Goal: Task Accomplishment & Management: Manage account settings

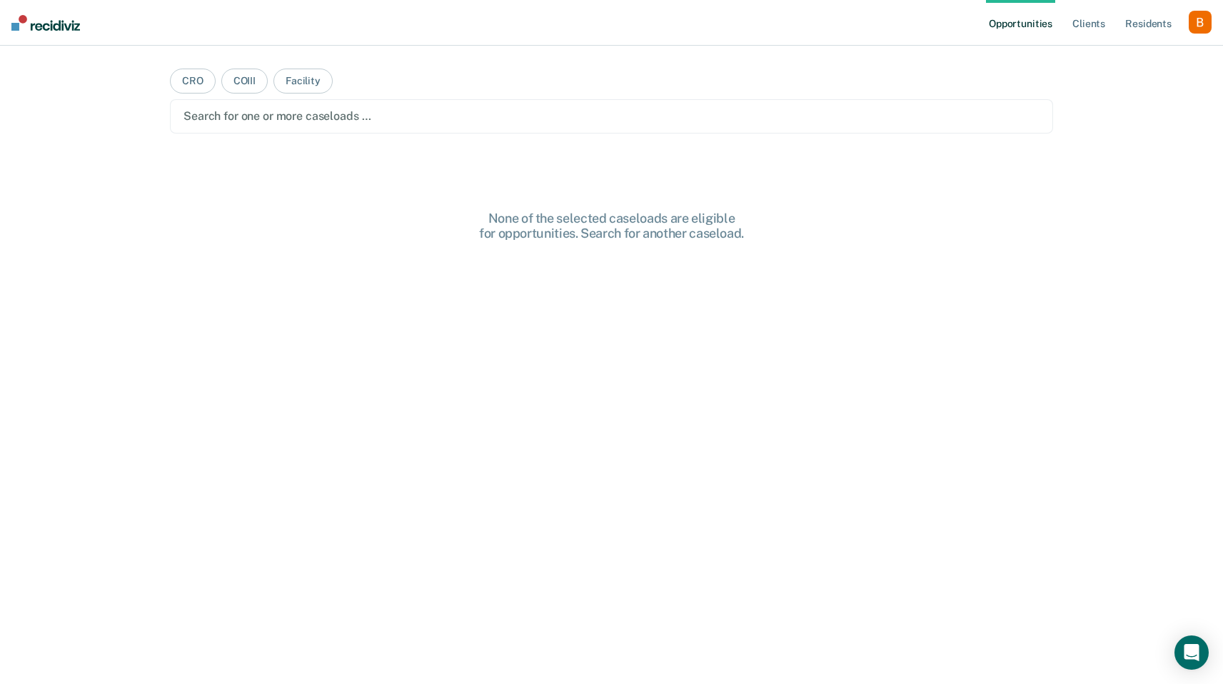
click at [1197, 19] on div "button" at bounding box center [1200, 22] width 23 height 23
click at [1150, 54] on link "Profile" at bounding box center [1142, 58] width 115 height 12
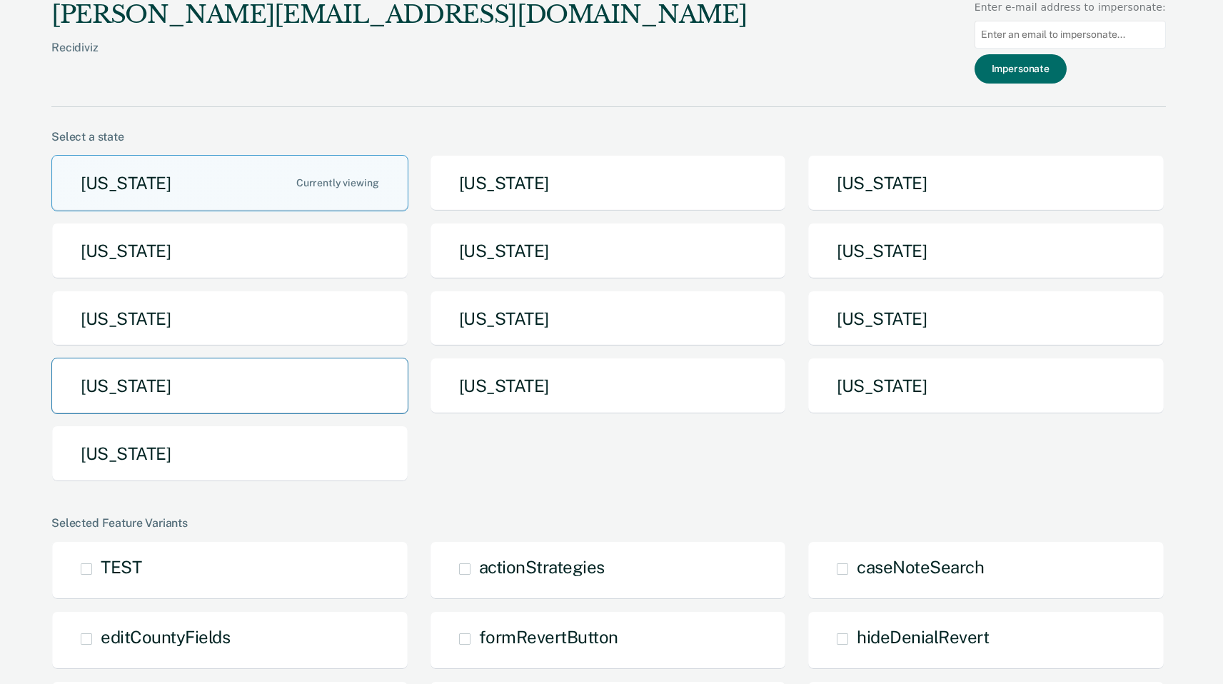
click at [273, 383] on button "[US_STATE]" at bounding box center [229, 386] width 357 height 56
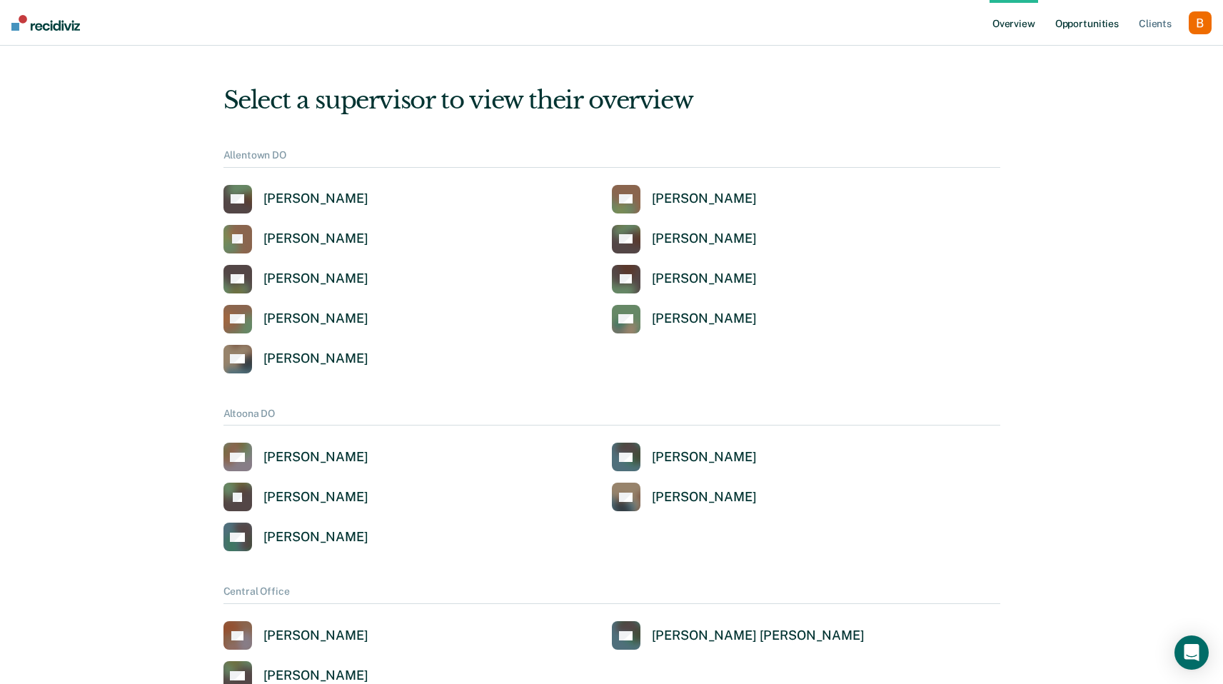
click at [1097, 19] on link "Opportunities" at bounding box center [1086, 23] width 69 height 46
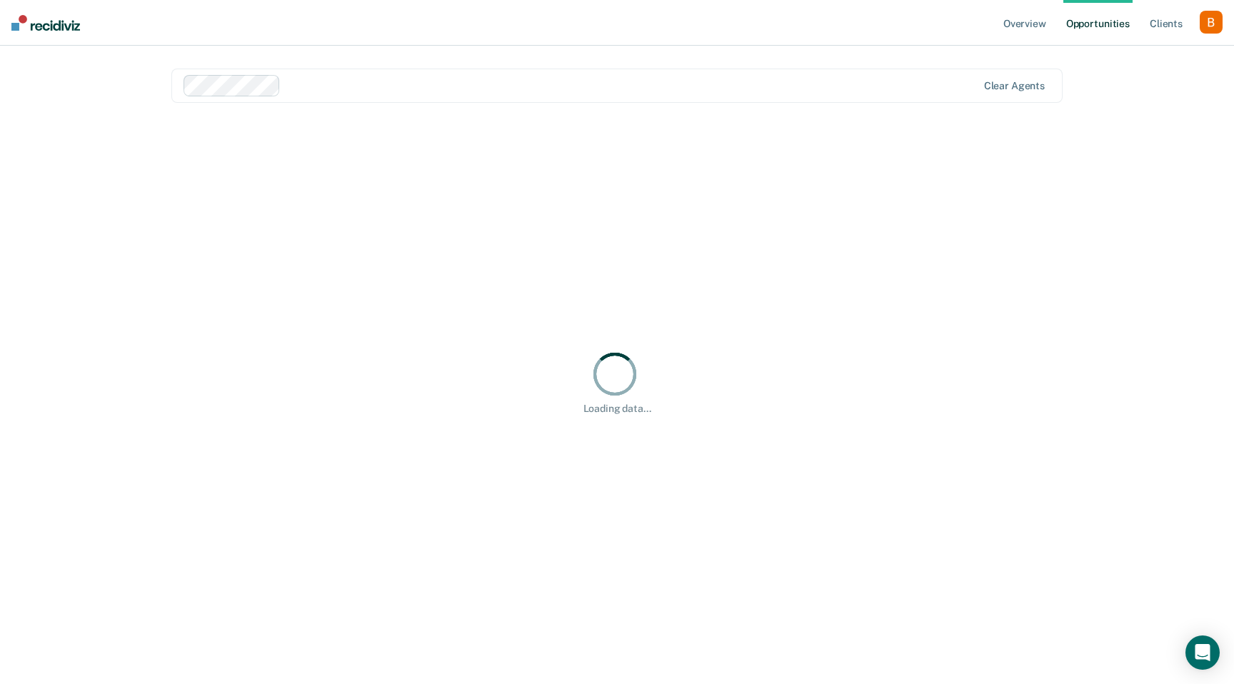
click at [465, 94] on div at bounding box center [580, 85] width 795 height 21
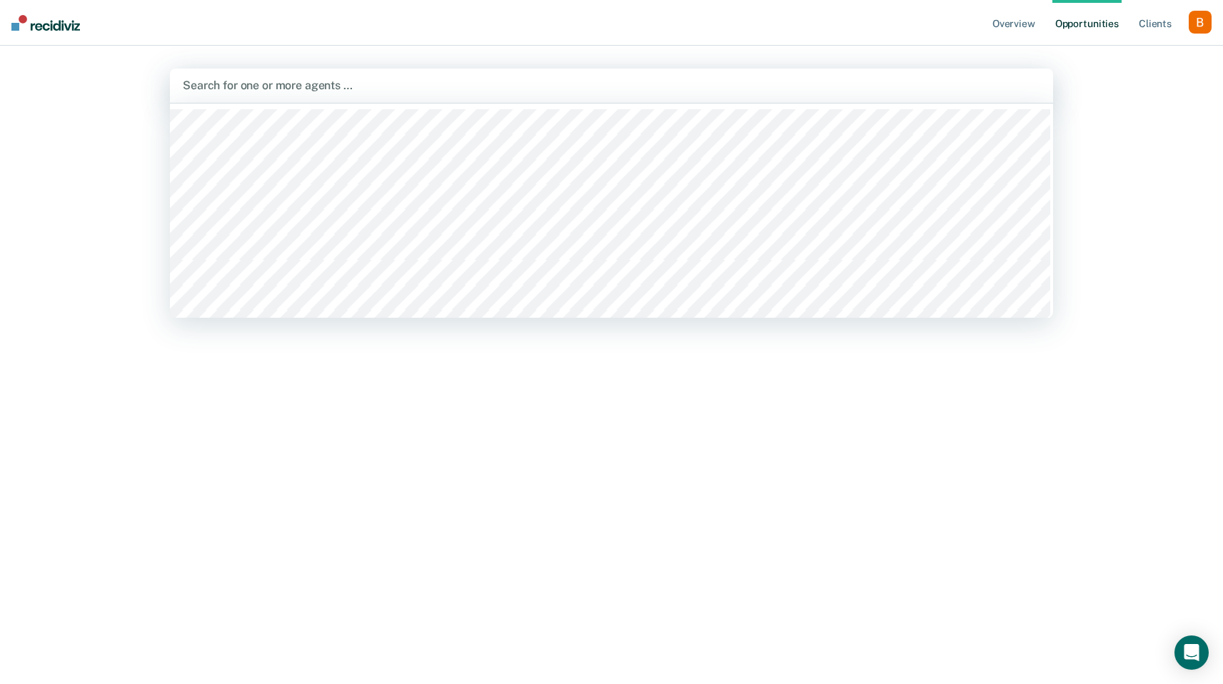
click at [266, 86] on div at bounding box center [611, 85] width 857 height 16
type input "[PERSON_NAME]"
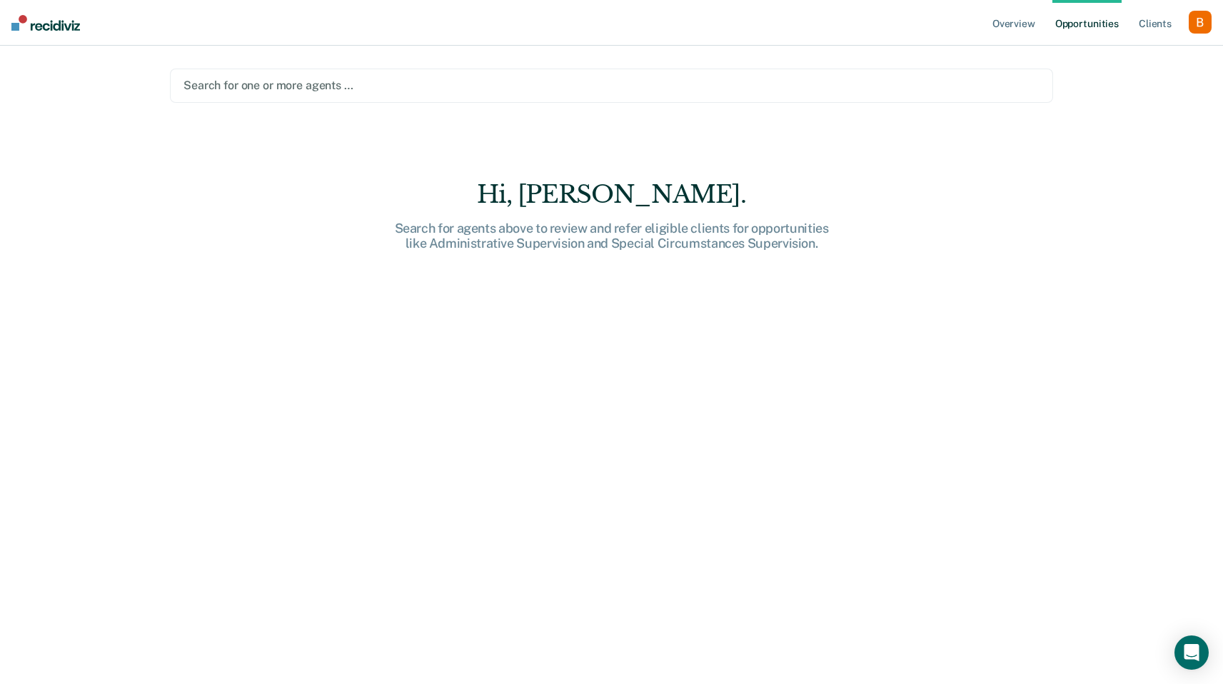
click at [266, 88] on div at bounding box center [611, 85] width 856 height 16
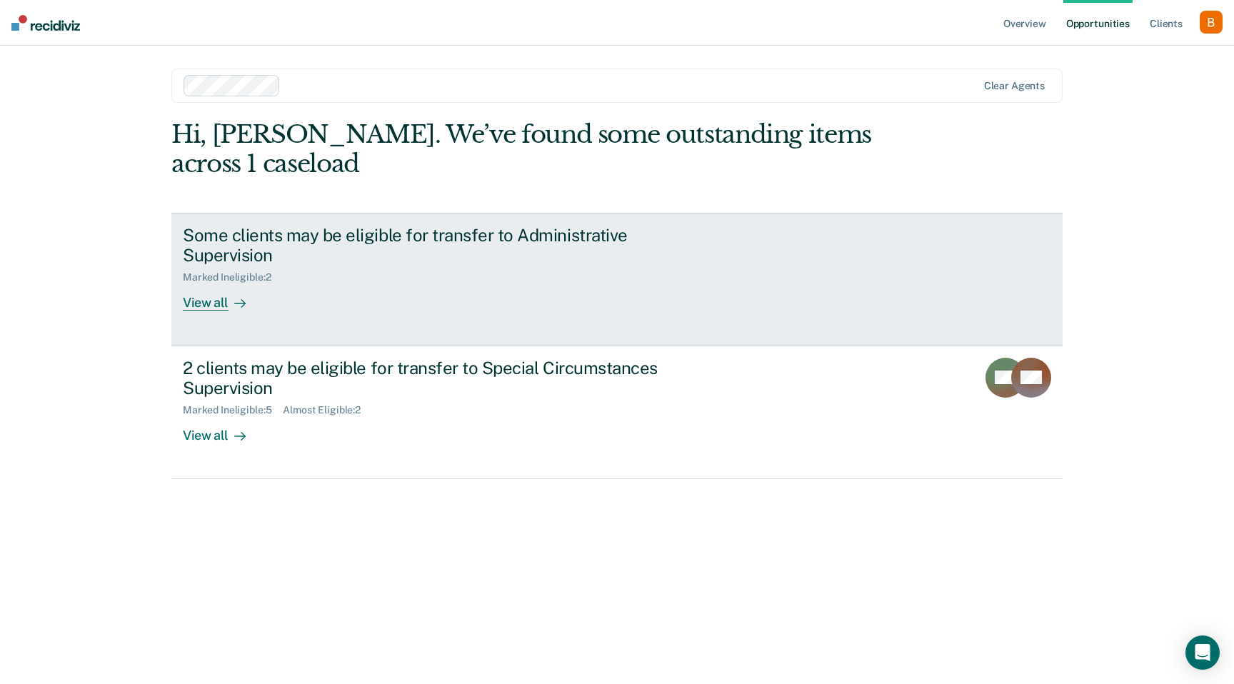
click at [618, 231] on div "Some clients may be eligible for transfer to Administrative Supervision" at bounding box center [433, 245] width 501 height 41
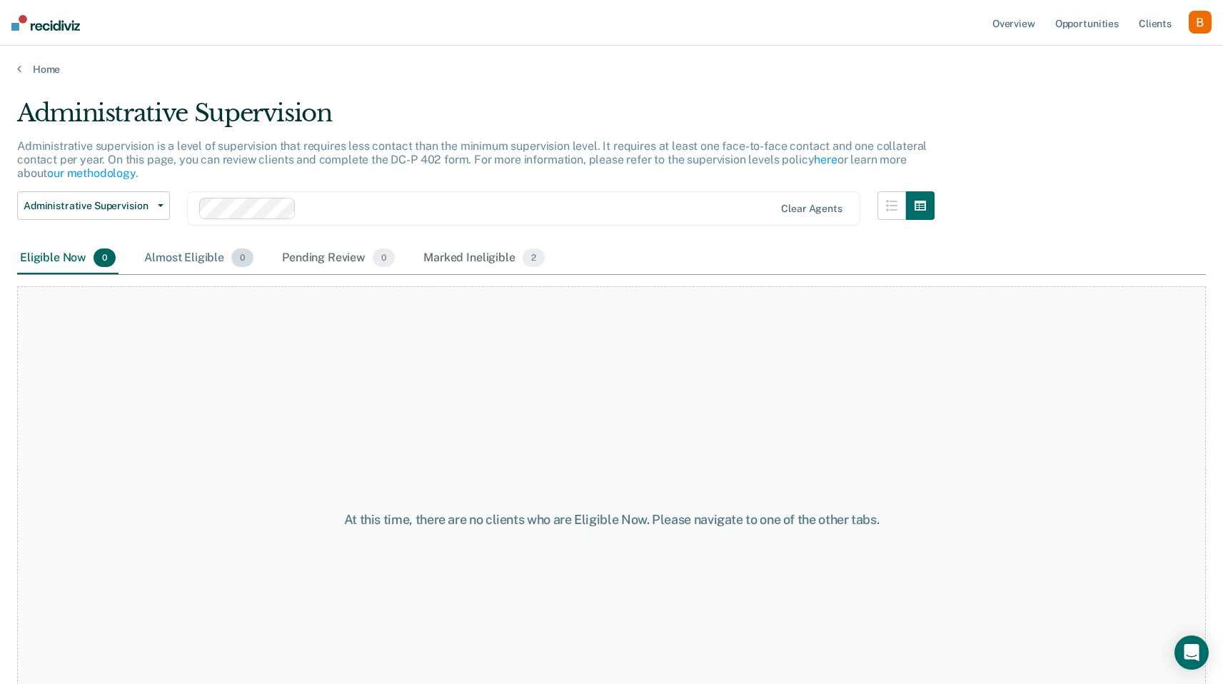
click at [205, 259] on div "Almost Eligible 0" at bounding box center [198, 258] width 115 height 31
click at [315, 262] on div "Pending Review 0" at bounding box center [338, 258] width 119 height 31
click at [57, 261] on div "Eligible Now 0" at bounding box center [67, 258] width 101 height 31
click at [25, 60] on div "Home" at bounding box center [611, 61] width 1223 height 30
click at [16, 72] on div "Home" at bounding box center [611, 61] width 1223 height 30
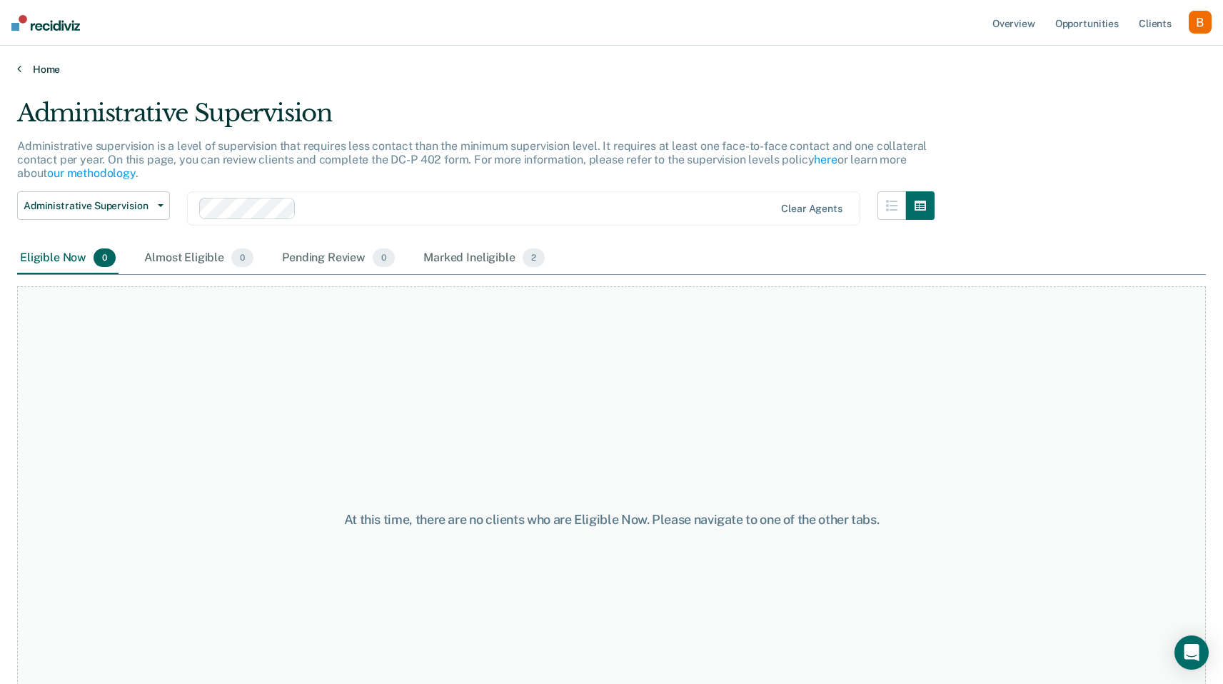
click at [26, 69] on link "Home" at bounding box center [611, 69] width 1189 height 13
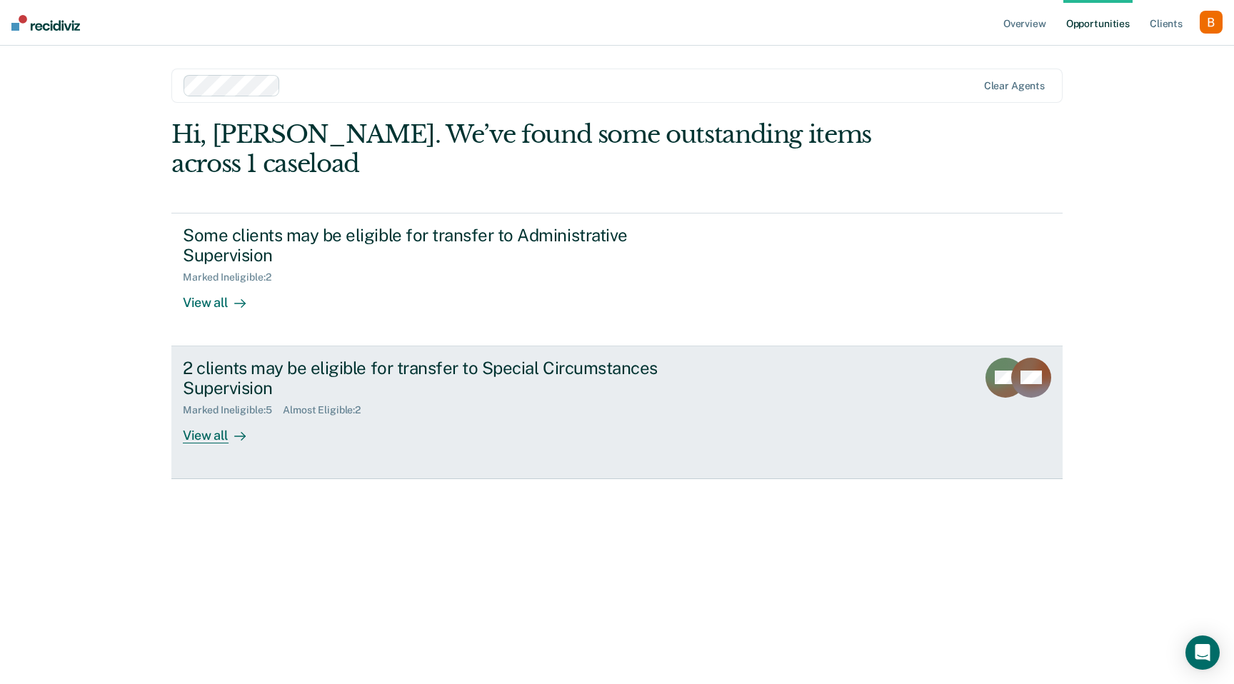
click at [228, 435] on div at bounding box center [236, 436] width 17 height 16
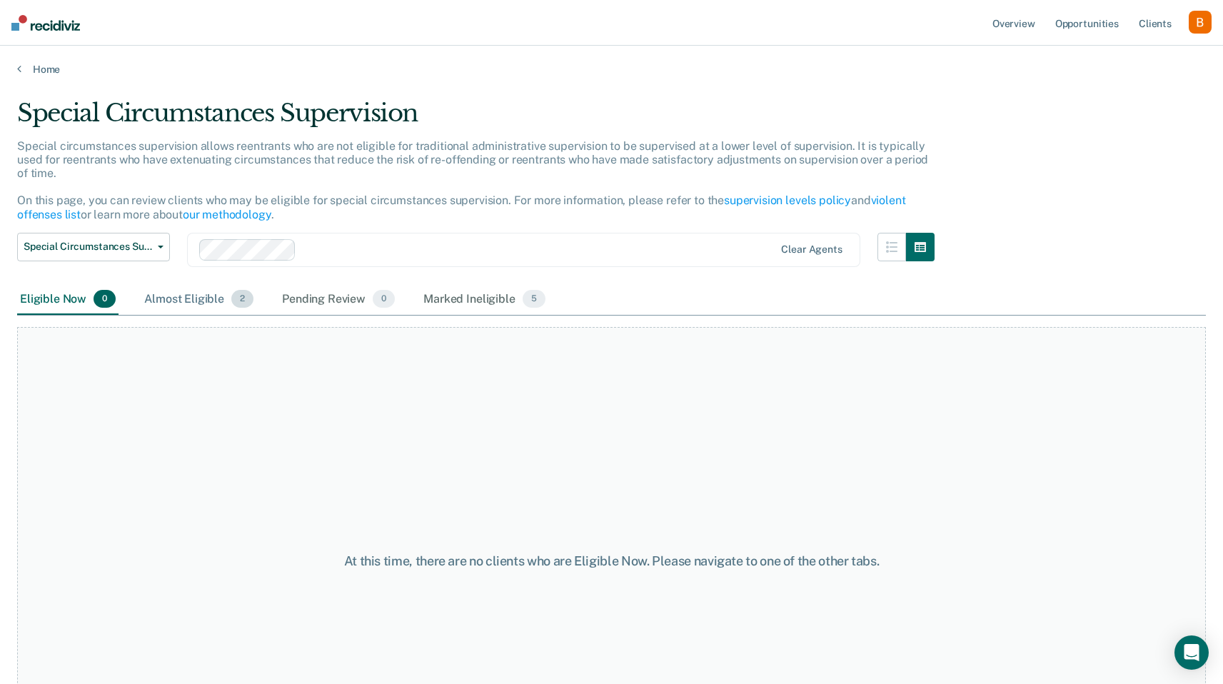
click at [184, 303] on div "Almost Eligible 2" at bounding box center [198, 299] width 115 height 31
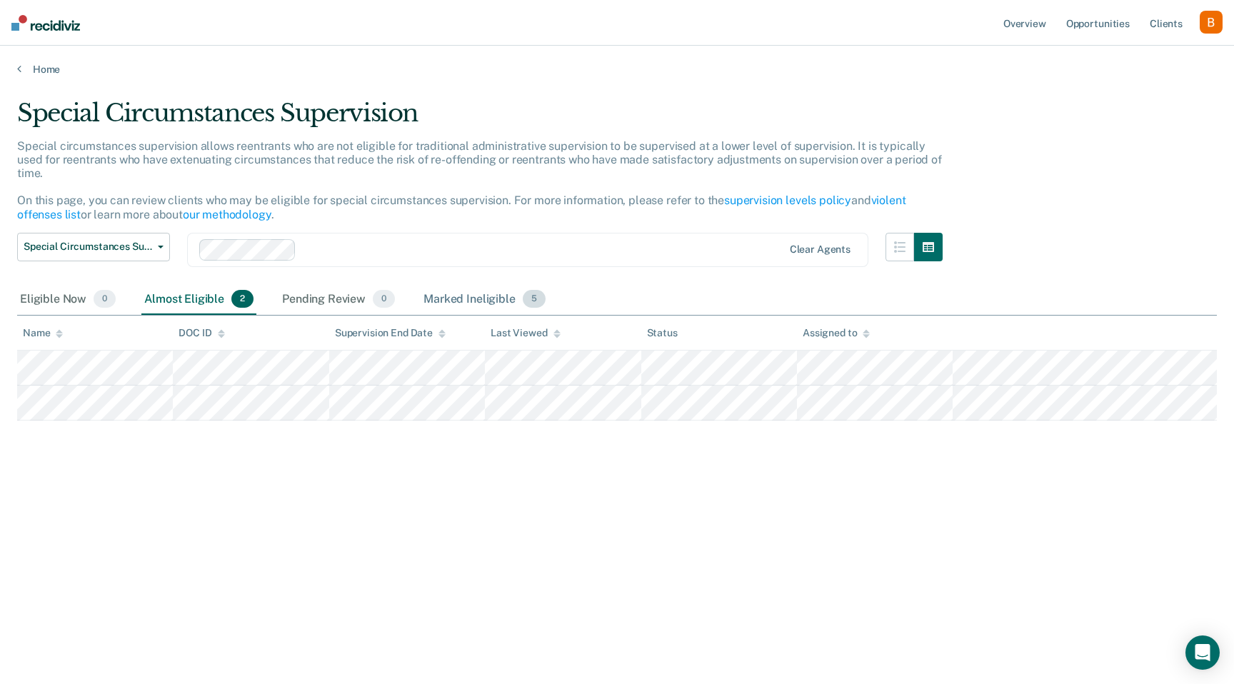
click at [475, 297] on div "Marked Ineligible 5" at bounding box center [484, 299] width 128 height 31
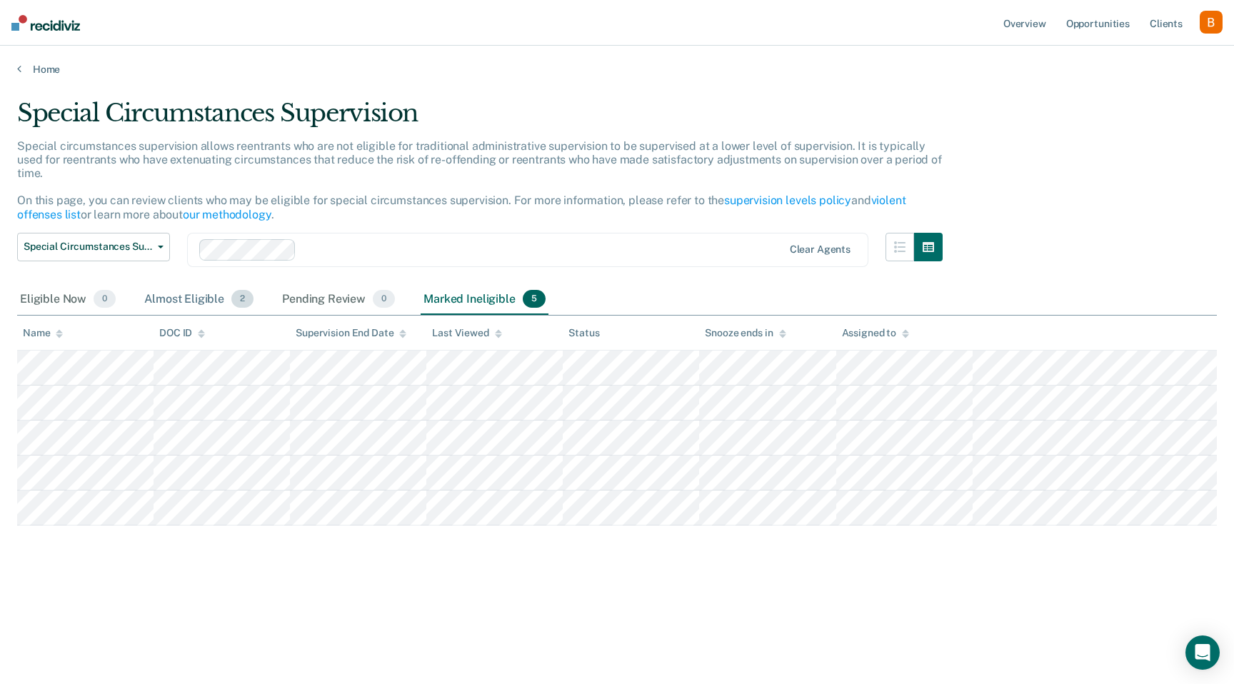
click at [158, 298] on div "Almost Eligible 2" at bounding box center [198, 299] width 115 height 31
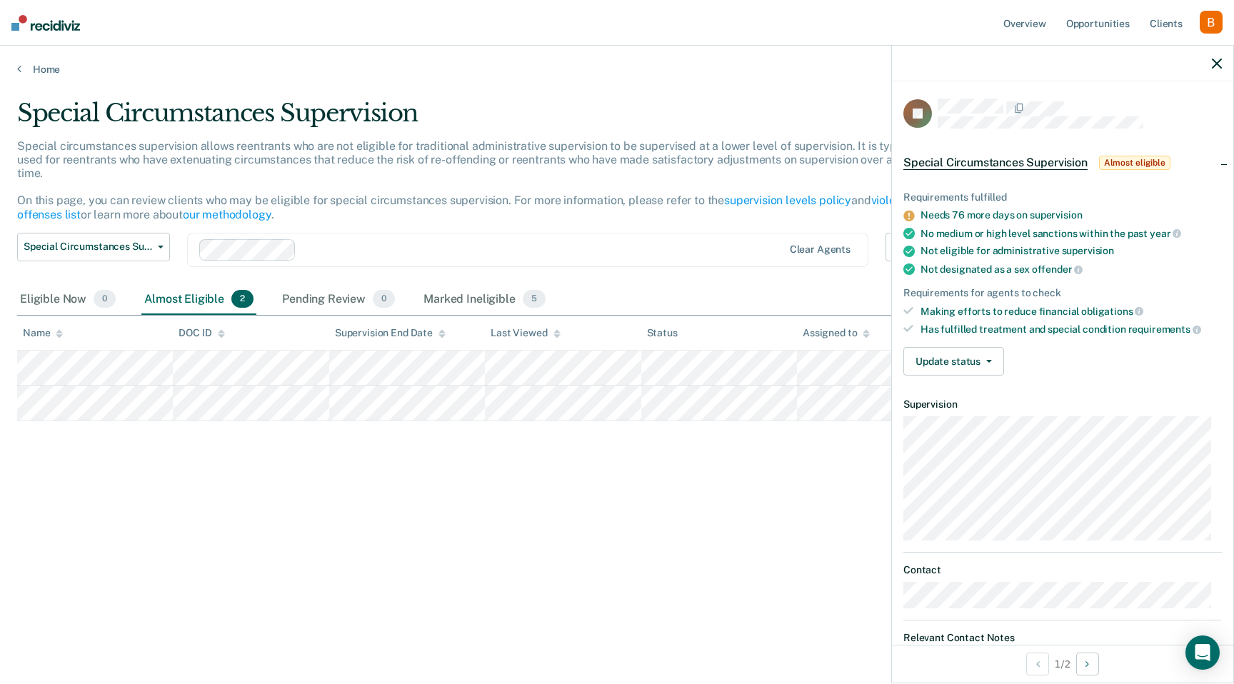
click at [1216, 64] on icon "button" at bounding box center [1217, 64] width 10 height 10
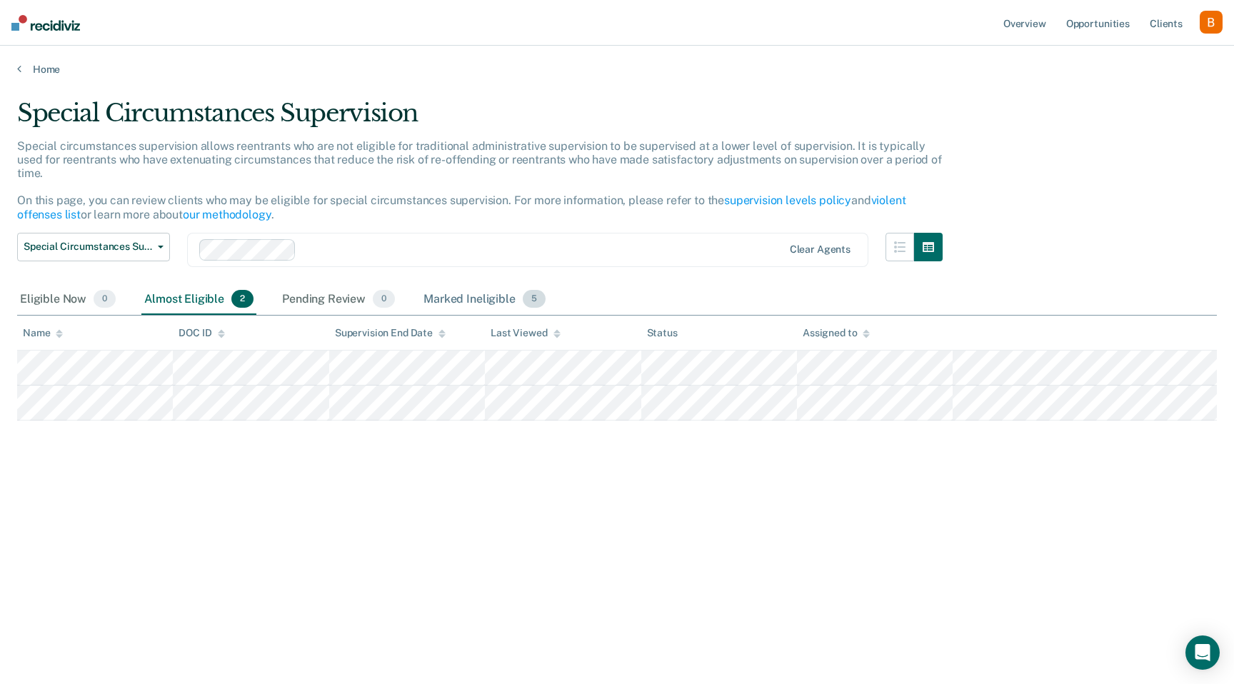
click at [467, 299] on div "Marked Ineligible 5" at bounding box center [484, 299] width 128 height 31
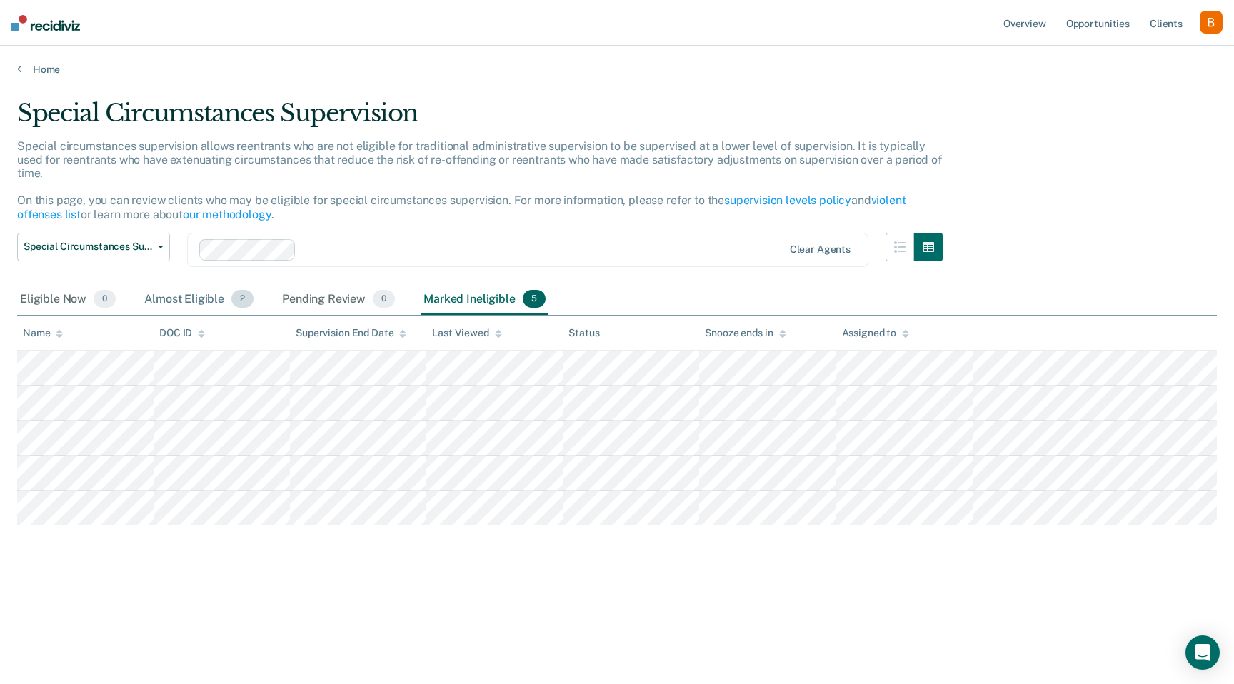
click at [158, 306] on div "Almost Eligible 2" at bounding box center [198, 299] width 115 height 31
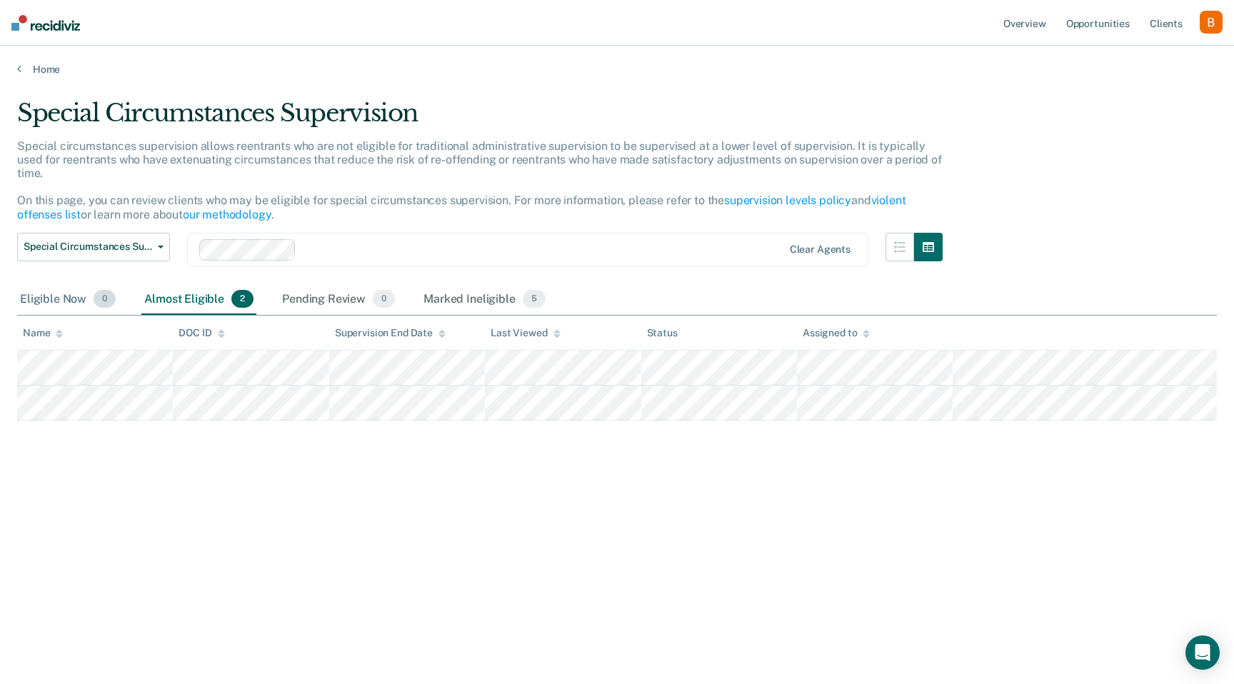
click at [49, 299] on div "Eligible Now 0" at bounding box center [67, 299] width 101 height 31
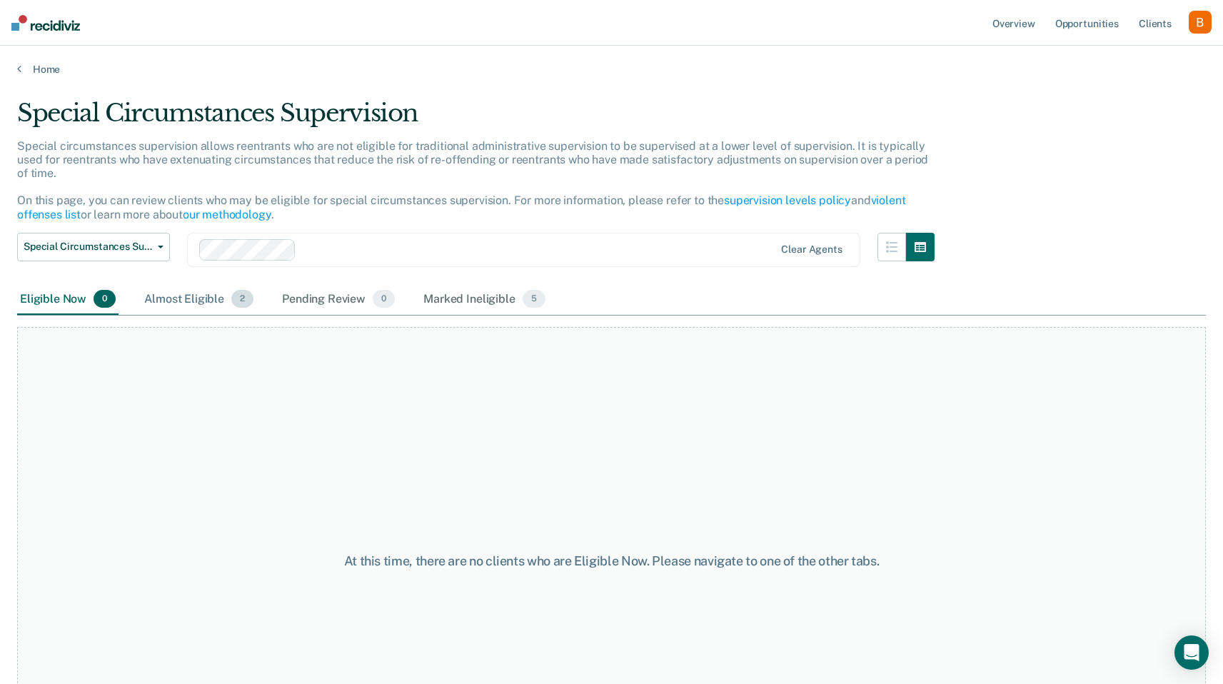
click at [161, 291] on div "Almost Eligible 2" at bounding box center [198, 299] width 115 height 31
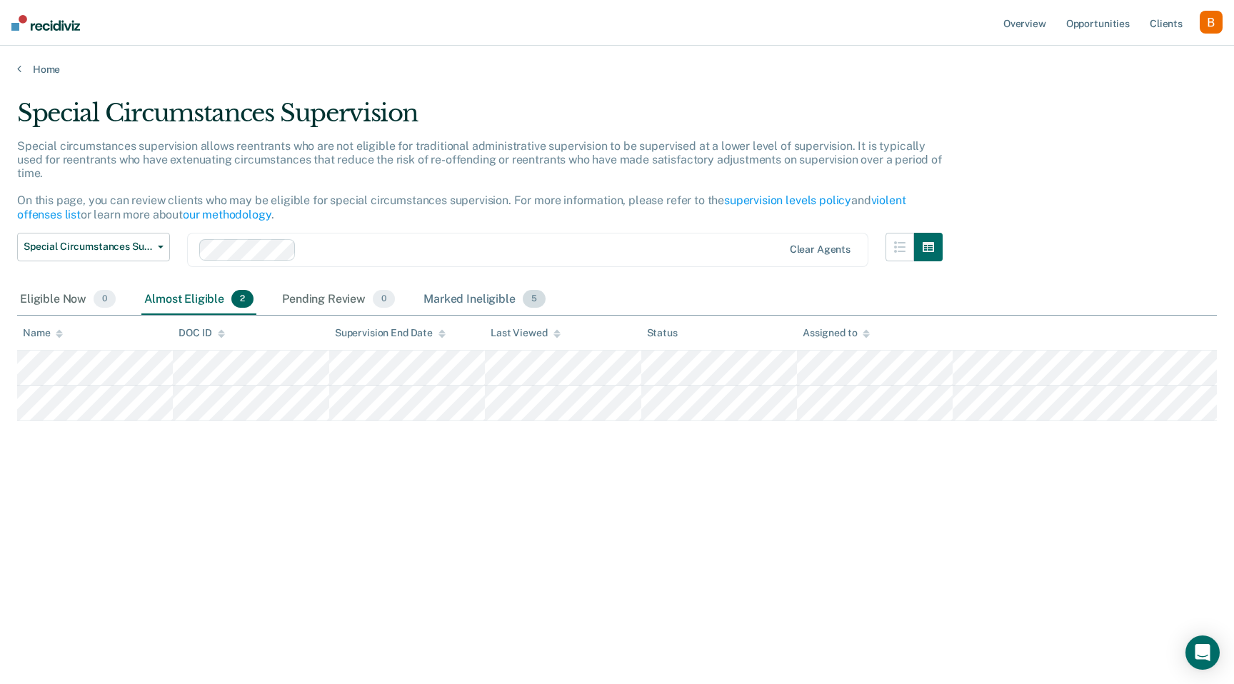
click at [465, 298] on div "Marked Ineligible 5" at bounding box center [484, 299] width 128 height 31
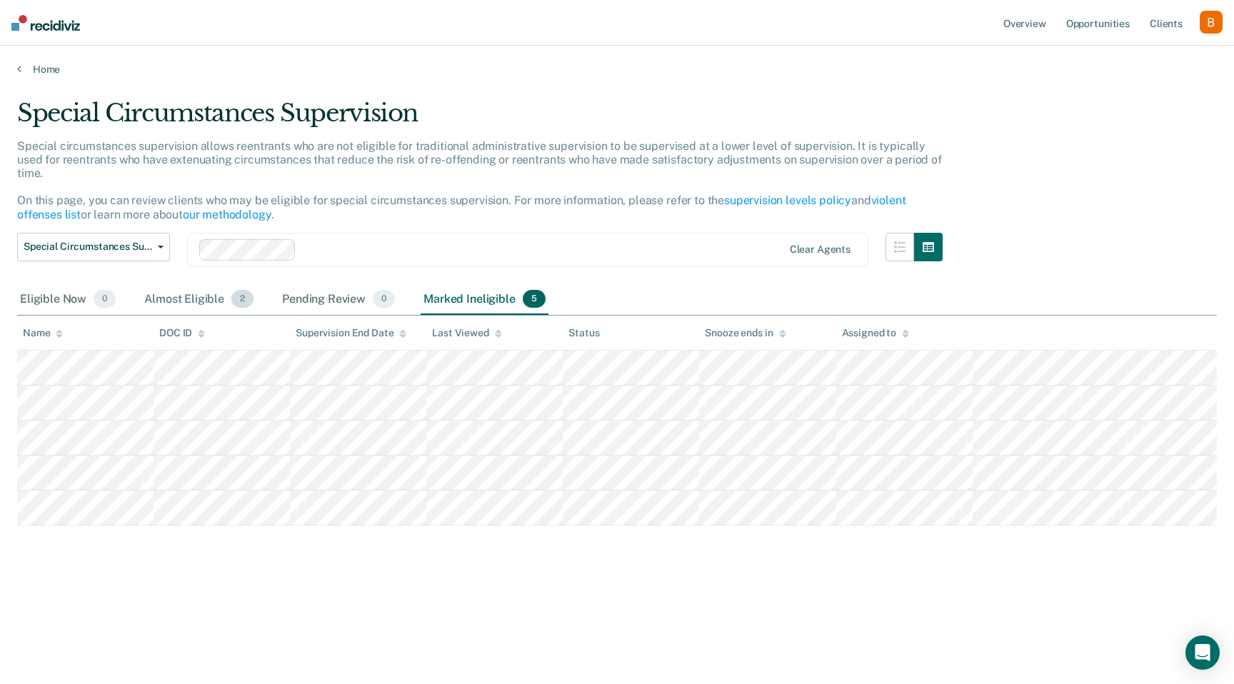
click at [184, 301] on div "Almost Eligible 2" at bounding box center [198, 299] width 115 height 31
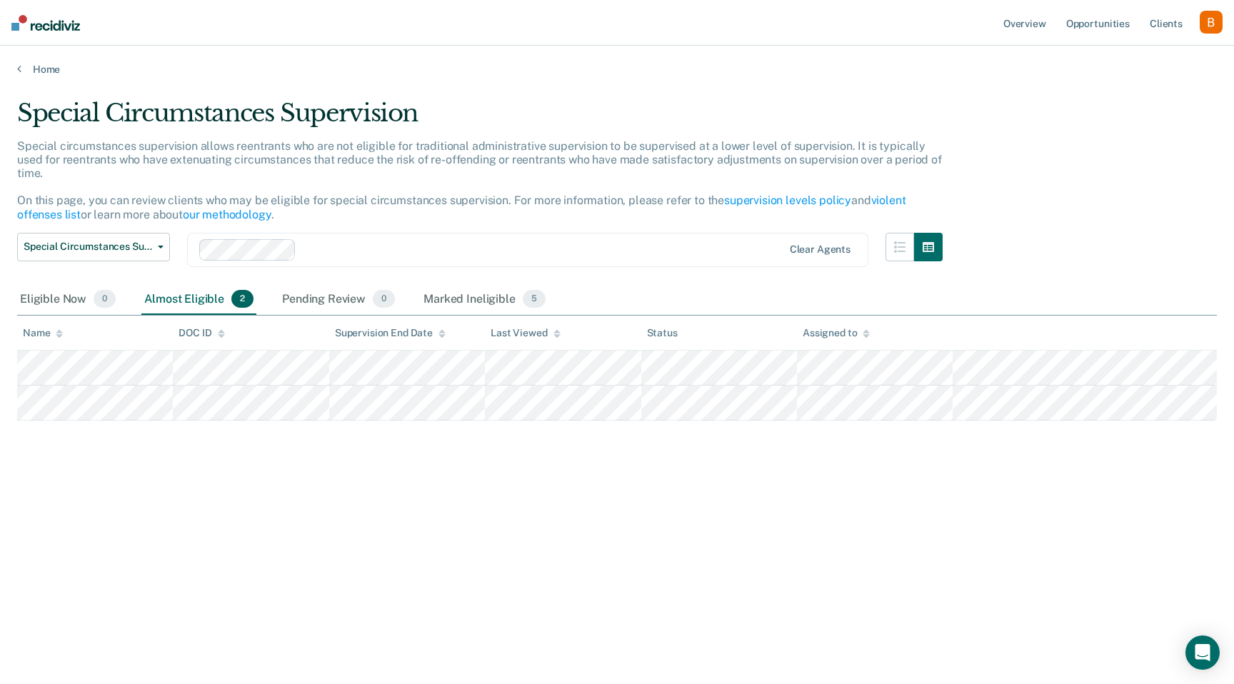
click at [231, 487] on div "Special Circumstances Supervision Special circumstances supervision allows reen…" at bounding box center [616, 338] width 1199 height 478
click at [1210, 23] on div "button" at bounding box center [1210, 22] width 23 height 23
click at [1159, 55] on link "Profile" at bounding box center [1153, 58] width 115 height 12
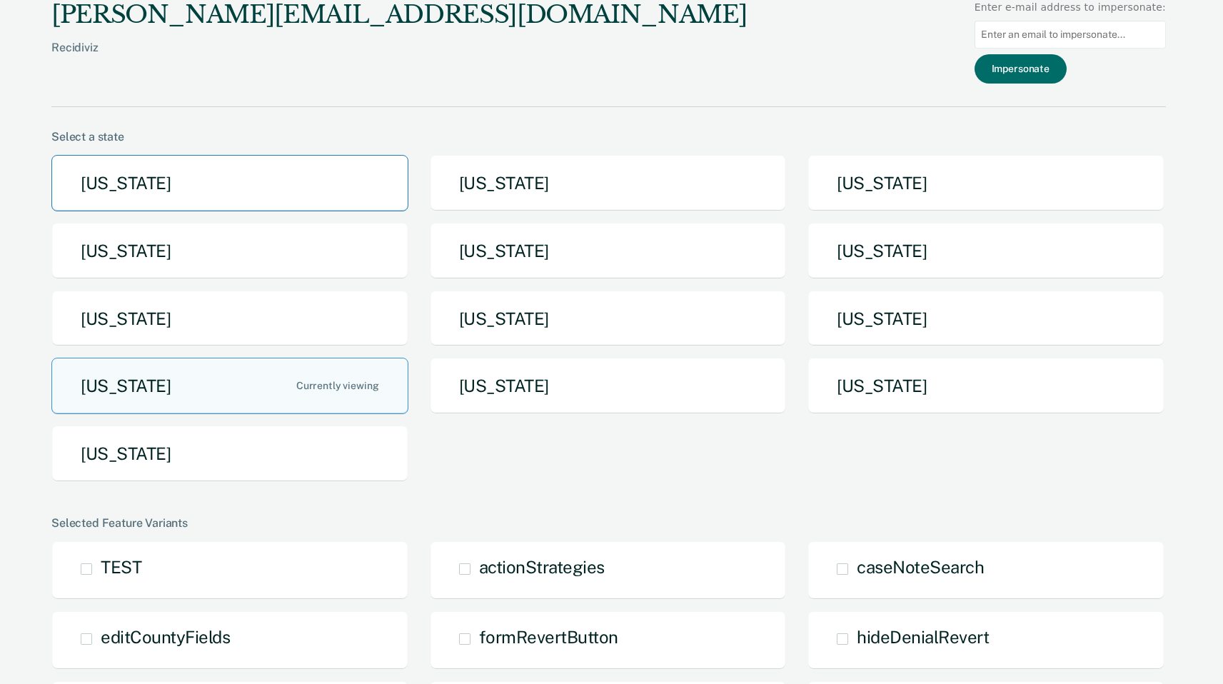
click at [315, 188] on button "[US_STATE]" at bounding box center [229, 183] width 357 height 56
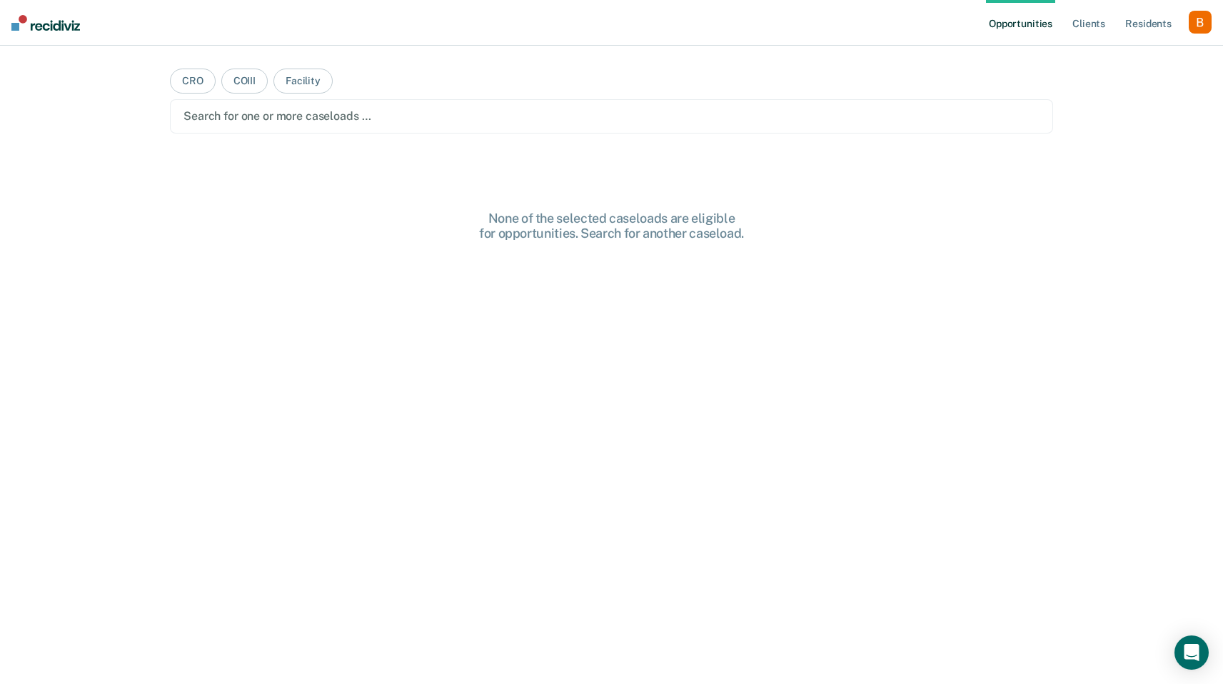
click at [417, 122] on div at bounding box center [611, 116] width 856 height 16
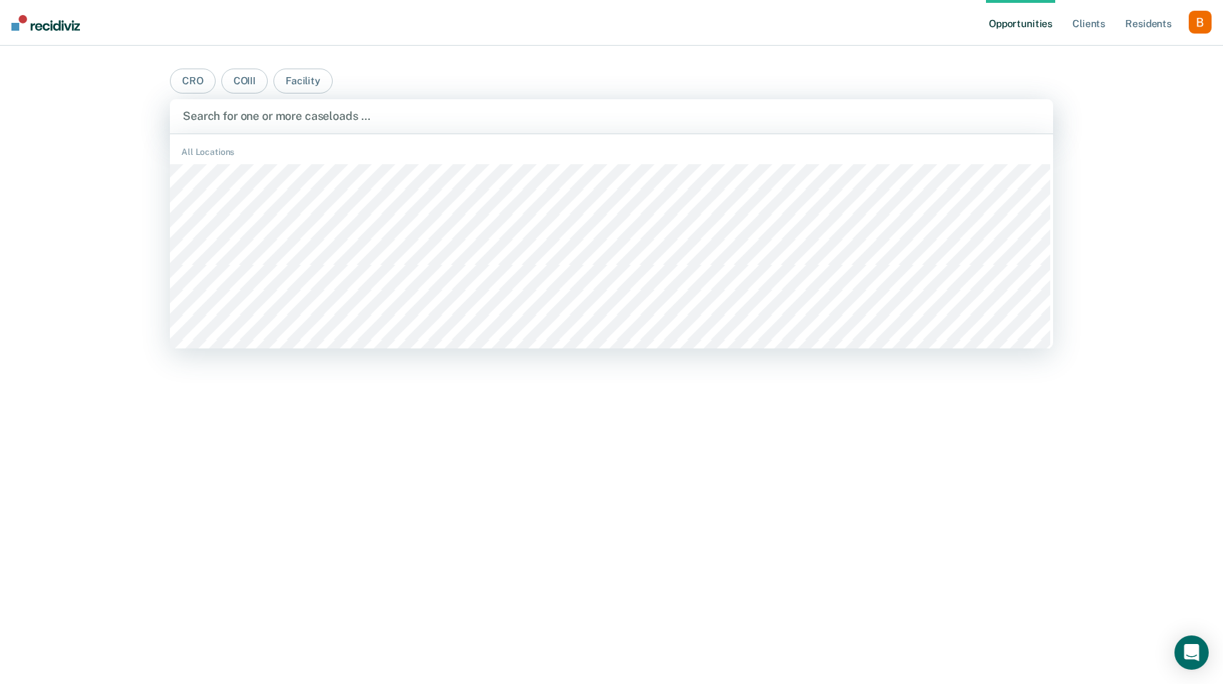
click at [1026, 62] on main "CRO COIII Facility CACF, 1 of 494. 494 results available. Use Up and Down to ch…" at bounding box center [611, 348] width 917 height 604
click at [798, 121] on div at bounding box center [611, 116] width 857 height 16
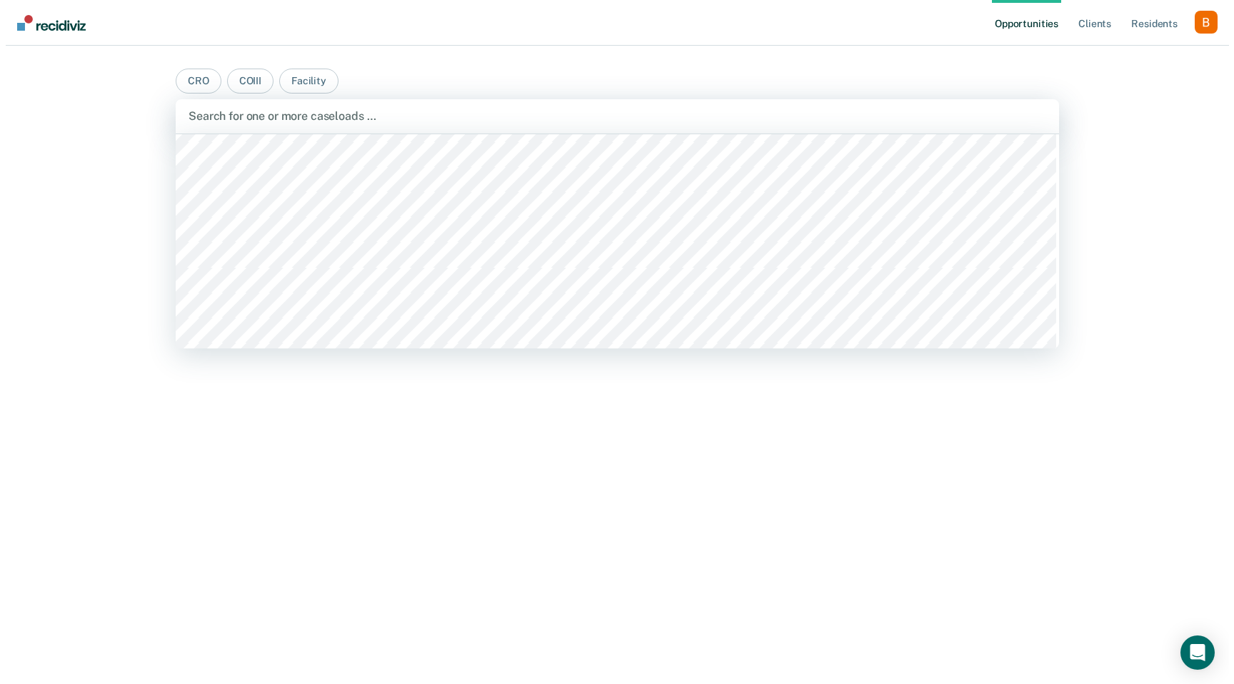
scroll to position [1506, 0]
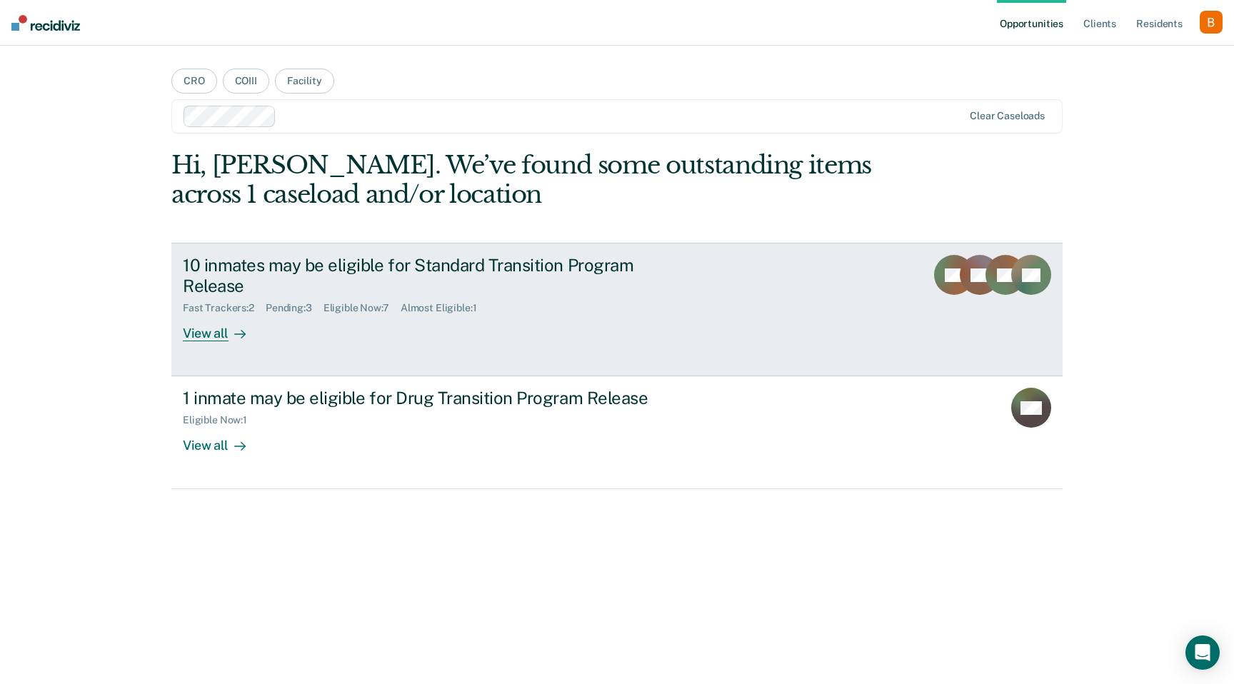
click at [420, 269] on div "10 inmates may be eligible for Standard Transition Program Release" at bounding box center [433, 275] width 501 height 41
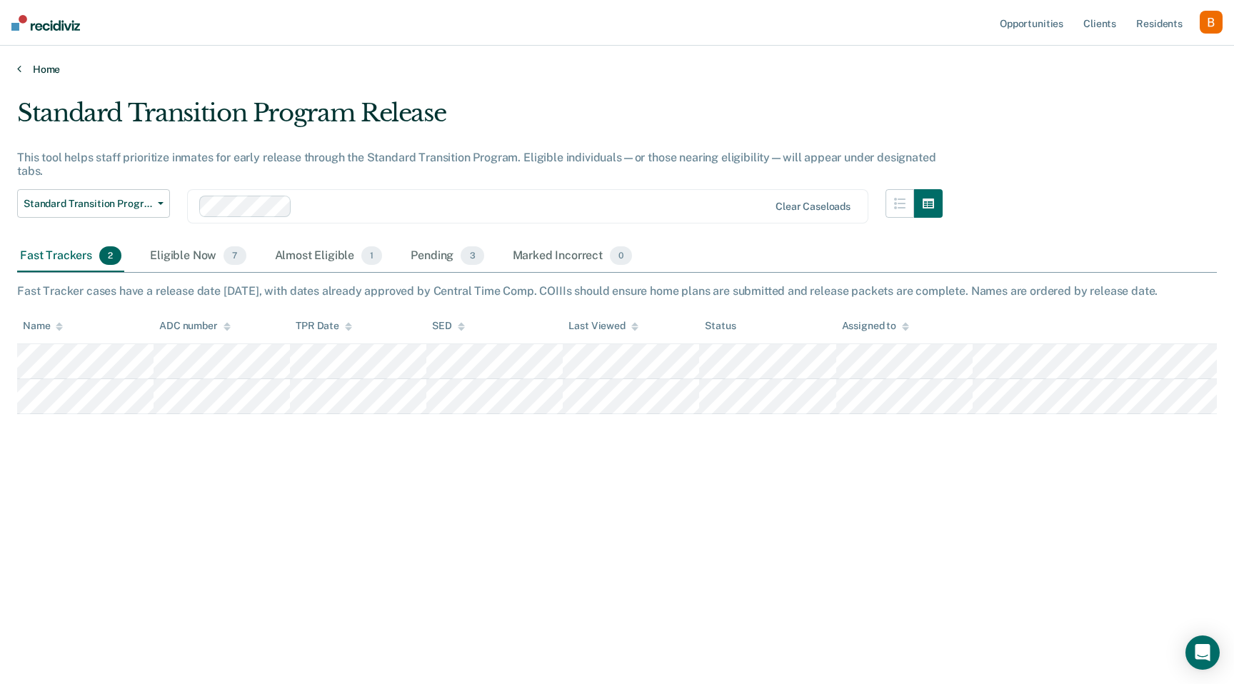
click at [17, 66] on icon at bounding box center [19, 68] width 4 height 11
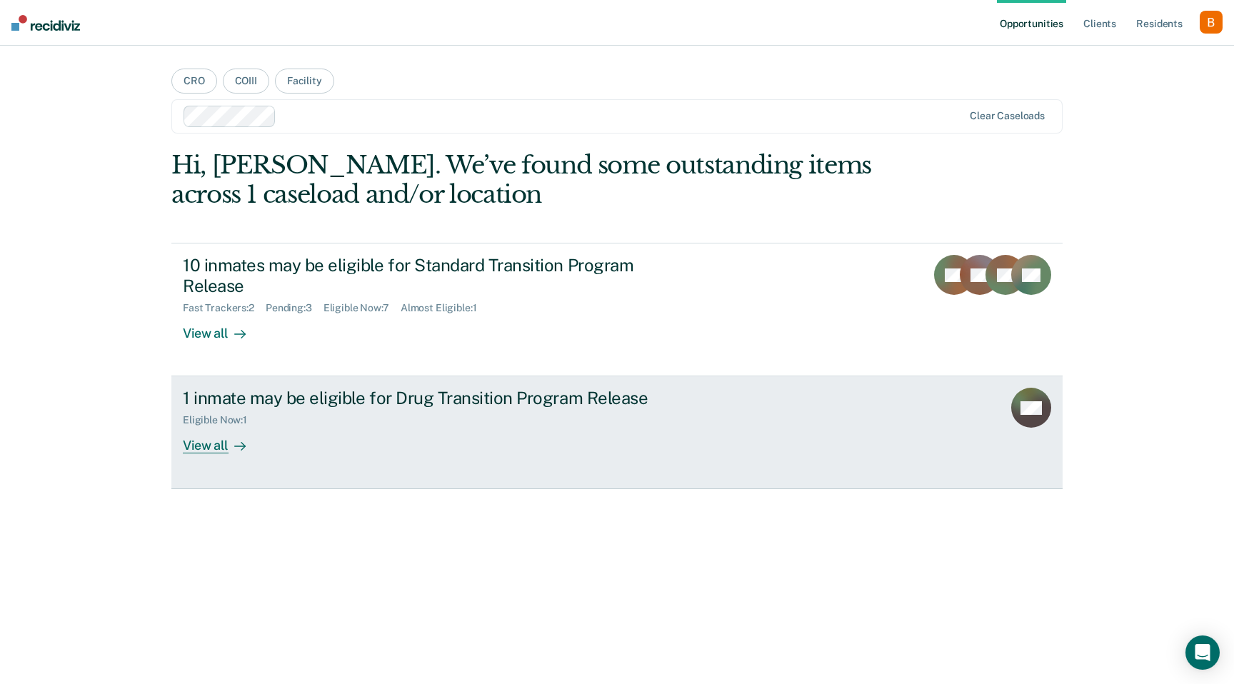
click at [291, 417] on div "Eligible Now : 1" at bounding box center [433, 417] width 501 height 18
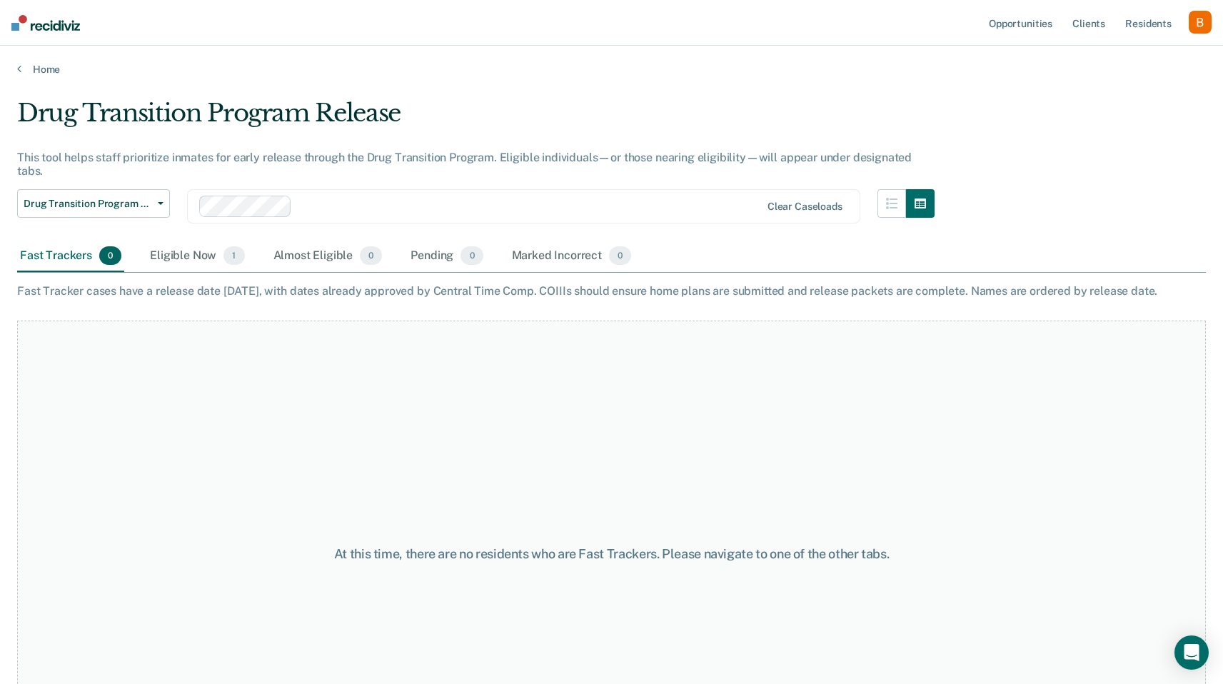
click at [15, 64] on div "Home" at bounding box center [611, 61] width 1223 height 30
click at [29, 72] on link "Home" at bounding box center [611, 69] width 1189 height 13
